Goal: Submit feedback/report problem: Leave review/rating

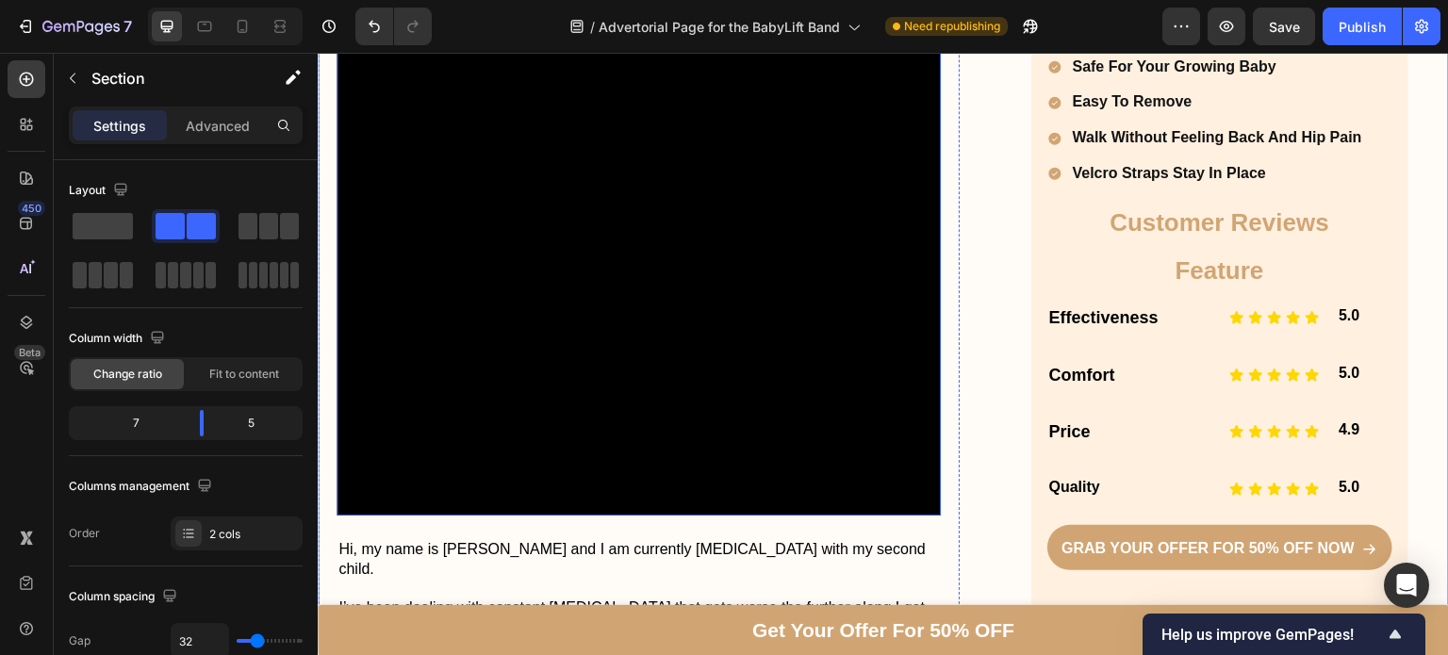
scroll to position [547, 0]
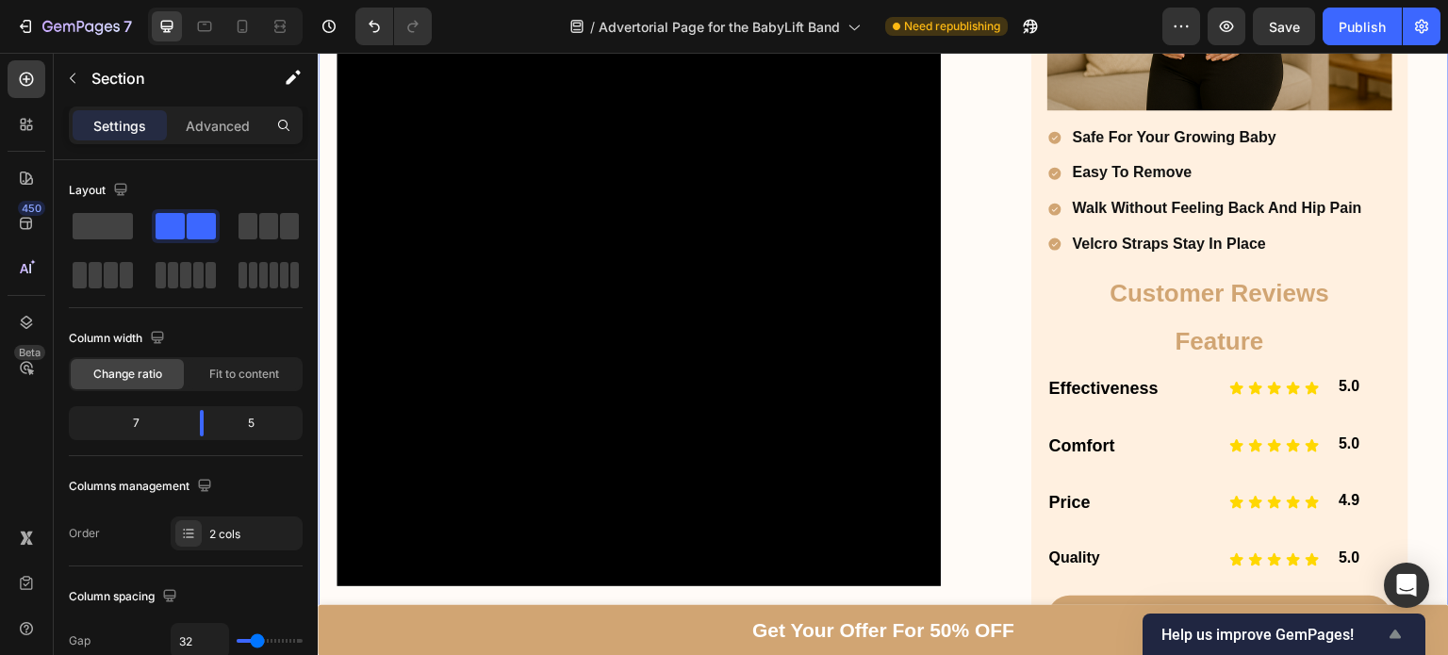
click at [1403, 634] on icon "Show survey - Help us improve GemPages!" at bounding box center [1395, 634] width 23 height 23
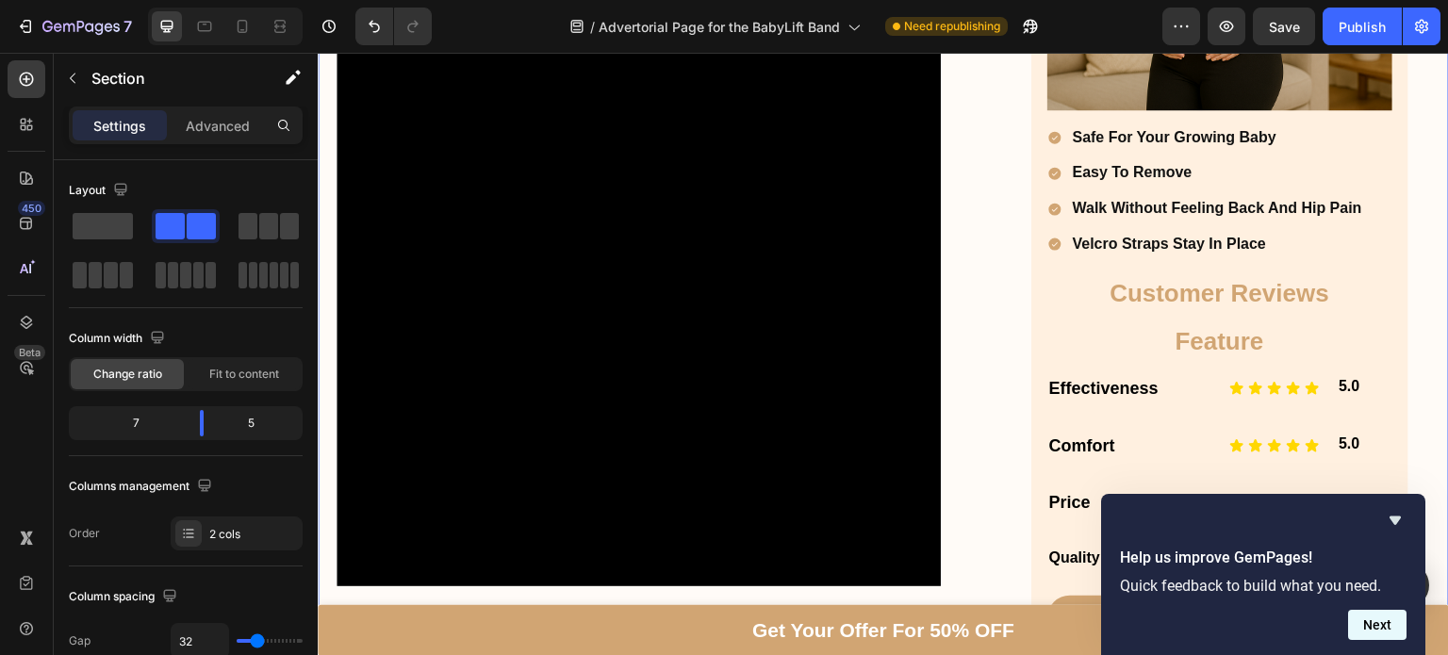
click at [1373, 624] on button "Next" at bounding box center [1377, 625] width 58 height 30
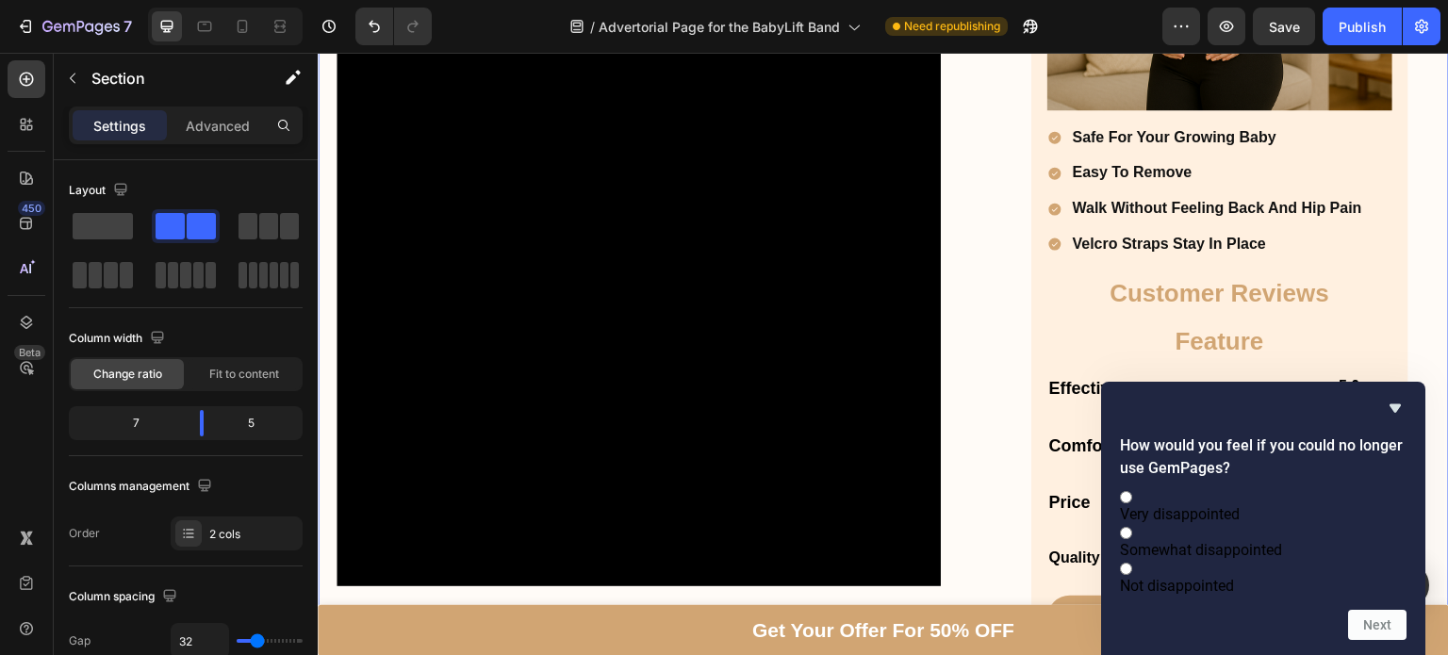
click at [1236, 494] on label "Very disappointed" at bounding box center [1263, 505] width 287 height 36
click at [1132, 494] on input "Very disappointed" at bounding box center [1126, 497] width 12 height 12
radio input "true"
click at [1386, 632] on button "Next" at bounding box center [1377, 625] width 58 height 30
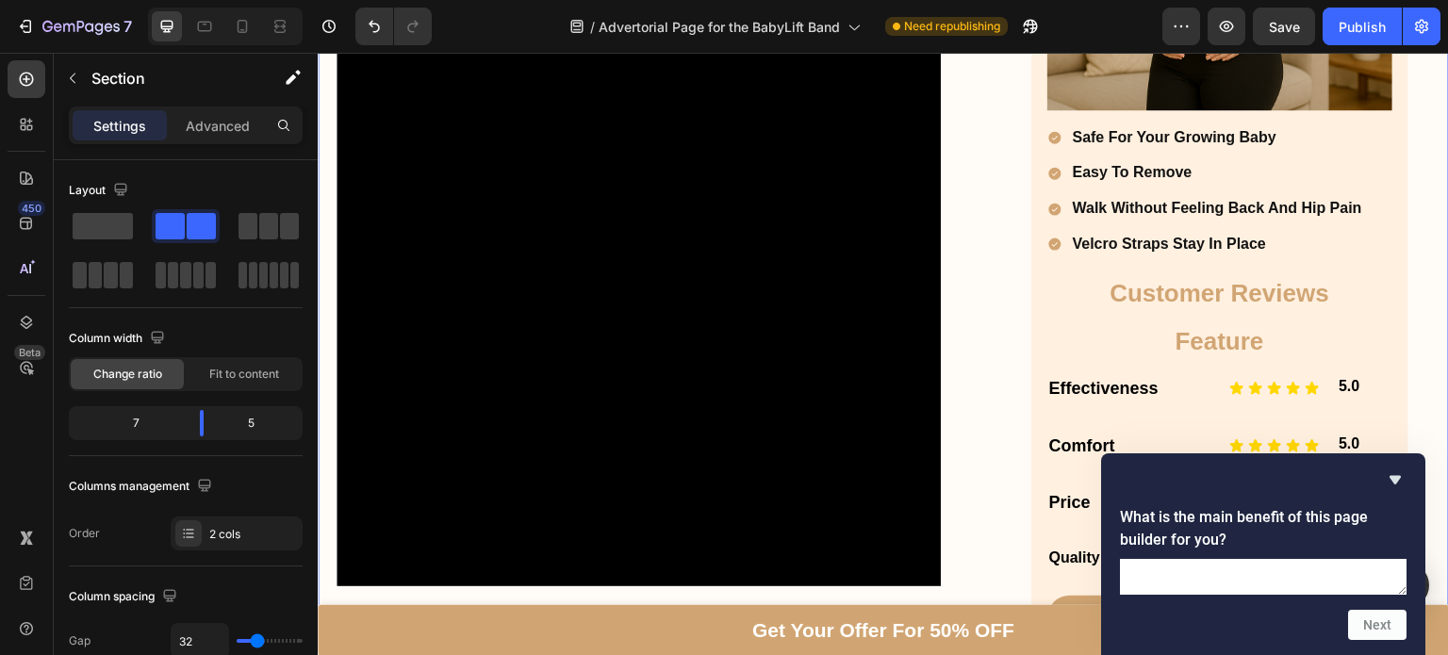
type textarea "k"
click at [1280, 559] on textarea "Better page design than regular shopify theme editor" at bounding box center [1263, 577] width 287 height 36
click at [1225, 559] on textarea "Better page design than the regular shopify theme editor" at bounding box center [1263, 577] width 287 height 36
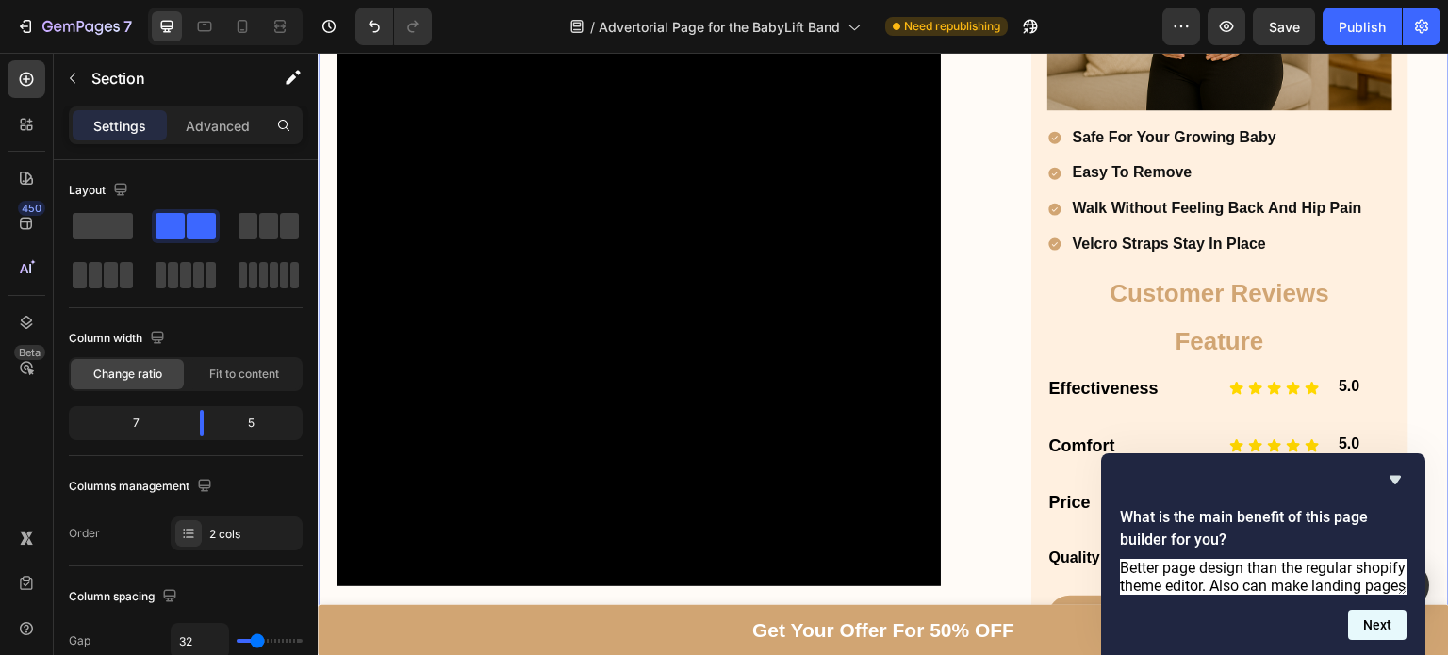
type textarea "Better page design than the regular shopify theme editor. Also can make landing…"
click at [1372, 632] on button "Next" at bounding box center [1377, 625] width 58 height 30
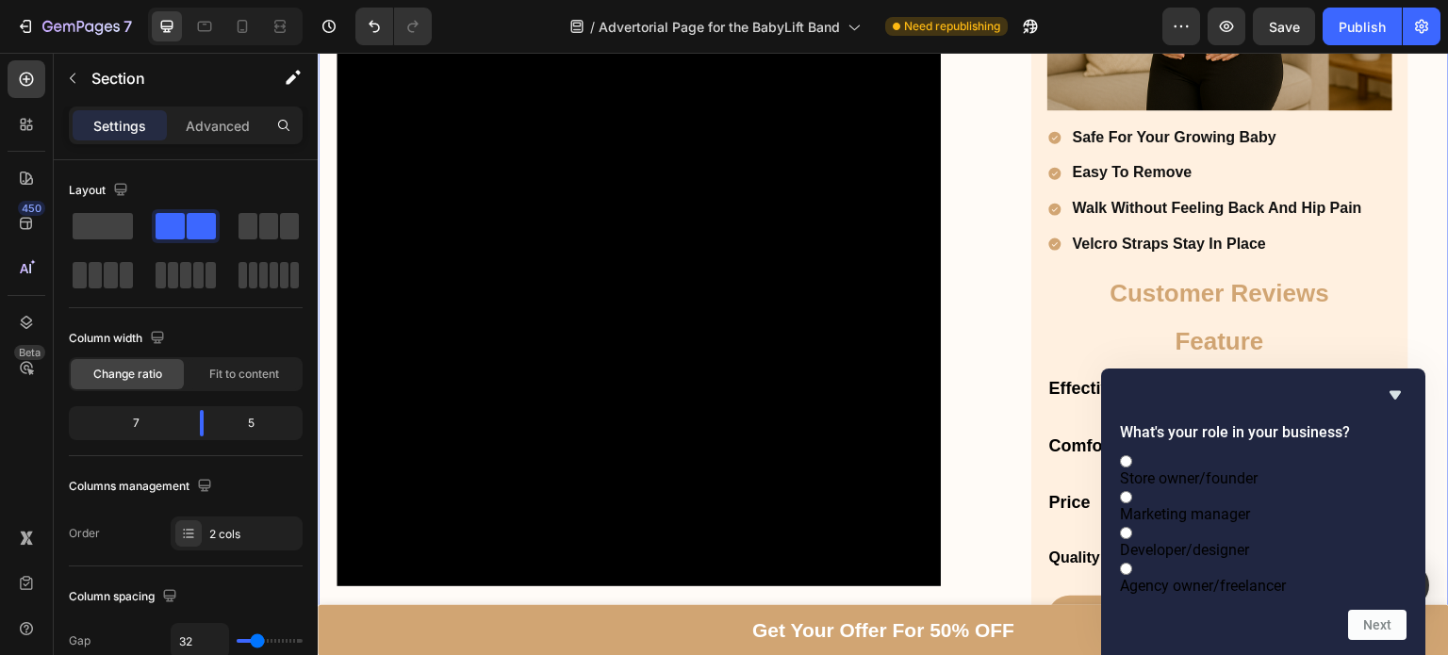
click at [1181, 451] on label "Store owner/founder" at bounding box center [1263, 469] width 287 height 36
click at [1132, 455] on input "Store owner/founder" at bounding box center [1126, 461] width 12 height 12
radio input "true"
click at [1394, 626] on button "Next" at bounding box center [1377, 625] width 58 height 30
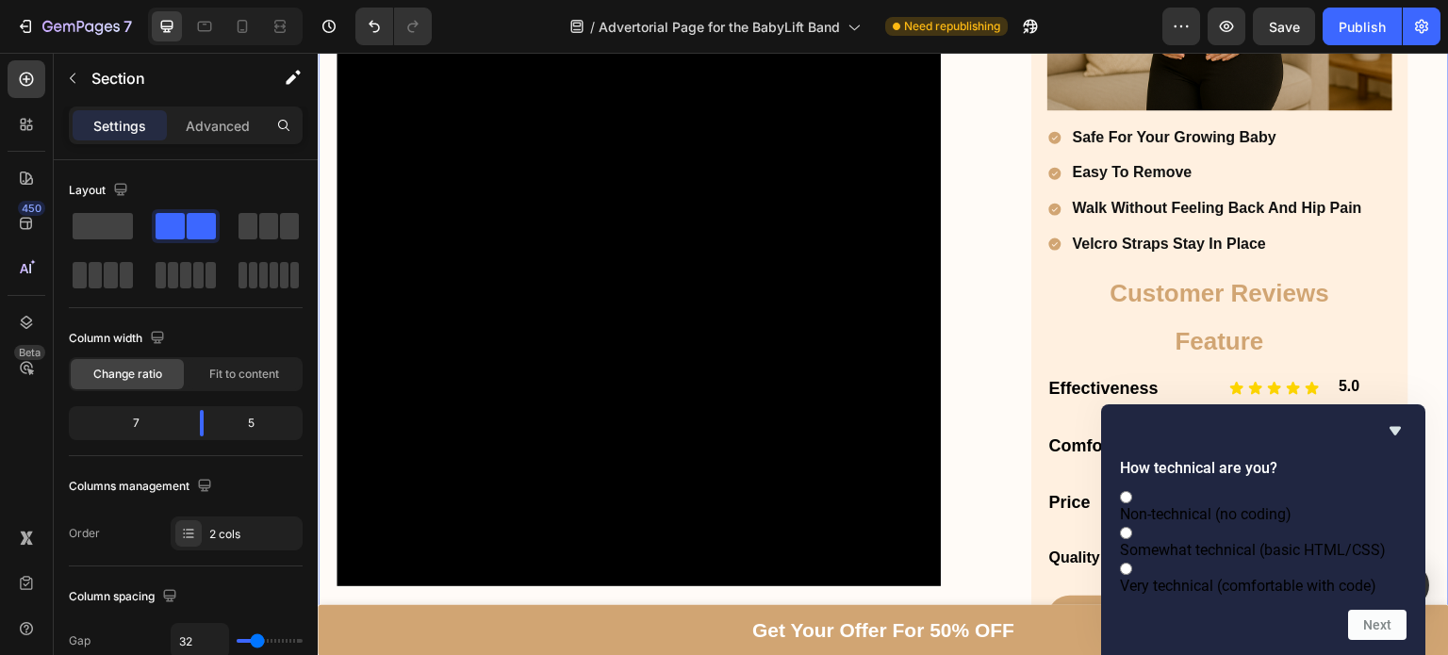
click at [1214, 505] on span "Non-technical (no coding)" at bounding box center [1206, 514] width 172 height 18
click at [1132, 491] on input "Non-technical (no coding)" at bounding box center [1126, 497] width 12 height 12
radio input "true"
click at [1372, 636] on button "Next" at bounding box center [1377, 625] width 58 height 30
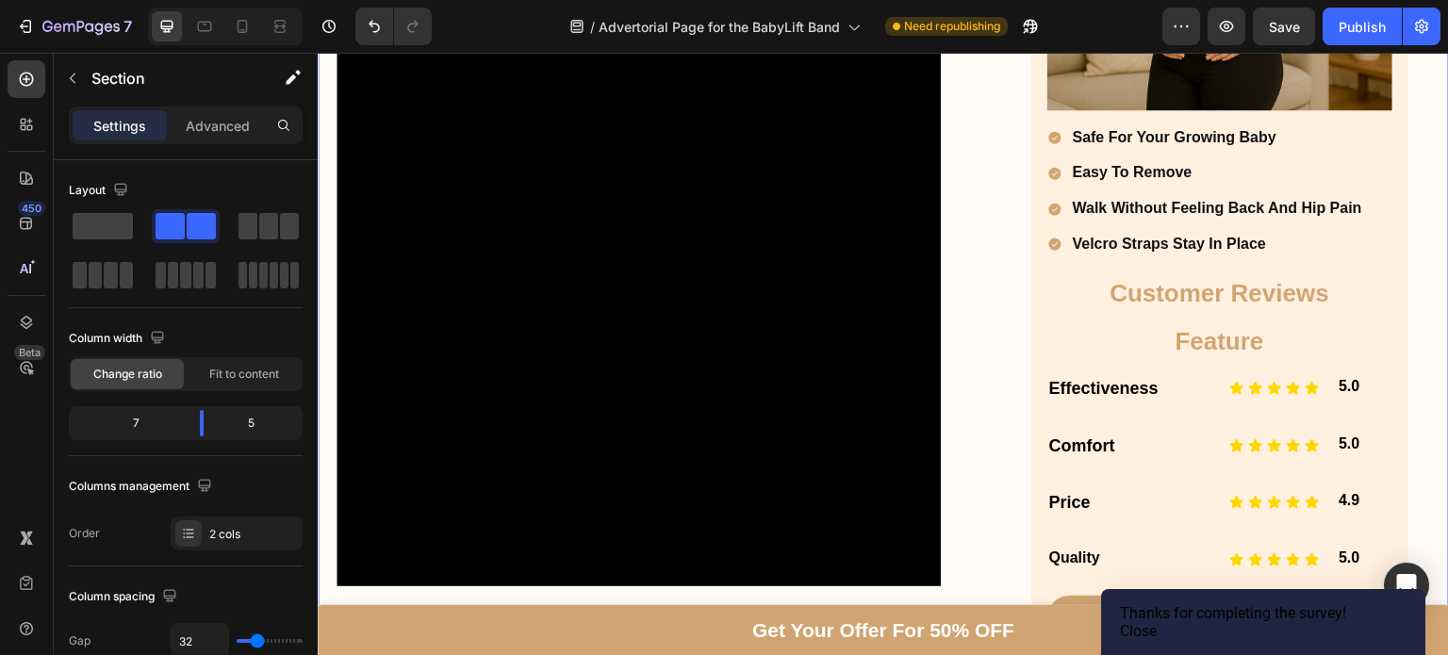
click at [1157, 622] on button "Close" at bounding box center [1138, 631] width 37 height 18
